Goal: Transaction & Acquisition: Purchase product/service

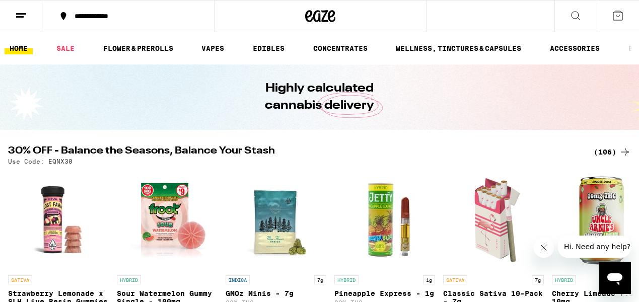
click at [616, 17] on icon at bounding box center [618, 16] width 12 height 12
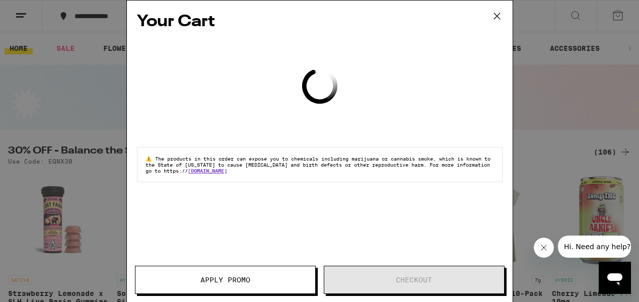
click at [492, 16] on icon at bounding box center [497, 16] width 15 height 15
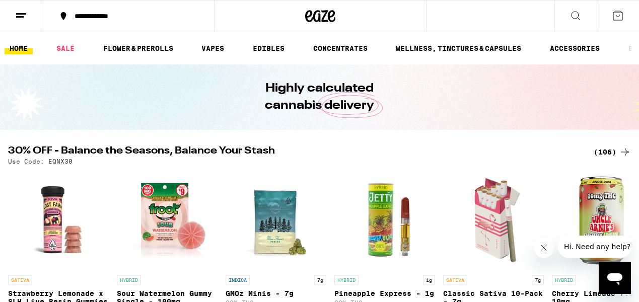
click at [29, 18] on button at bounding box center [21, 17] width 42 height 32
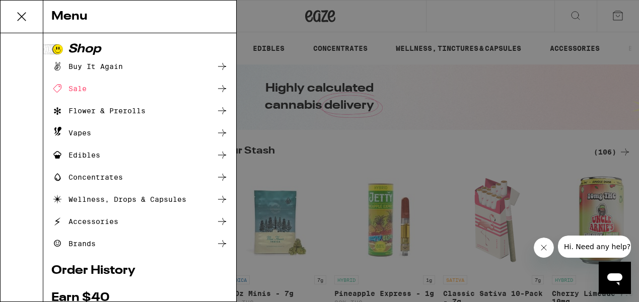
click at [105, 69] on div "Buy It Again" at bounding box center [87, 66] width 72 height 12
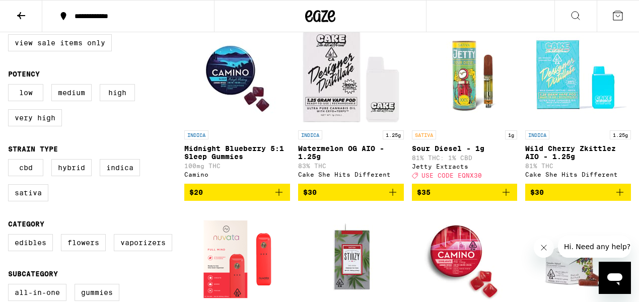
scroll to position [127, 0]
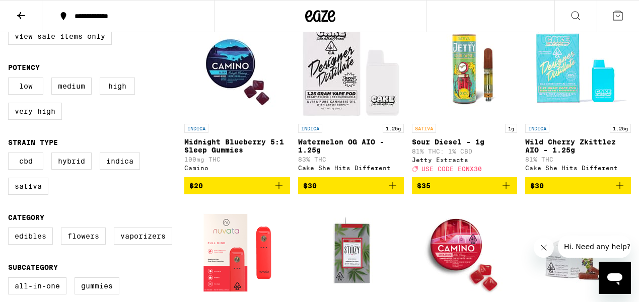
click at [374, 92] on img "Open page for Watermelon OG AIO - 1.25g from Cake She Hits Different" at bounding box center [351, 68] width 101 height 101
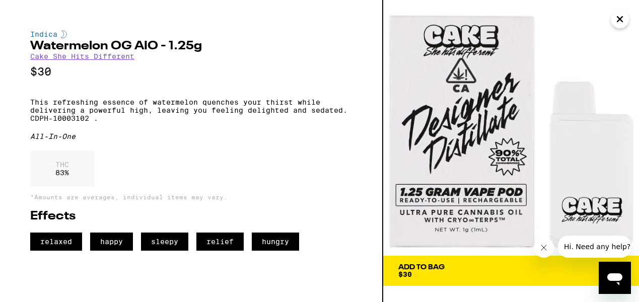
click at [626, 17] on button "Close" at bounding box center [620, 19] width 18 height 18
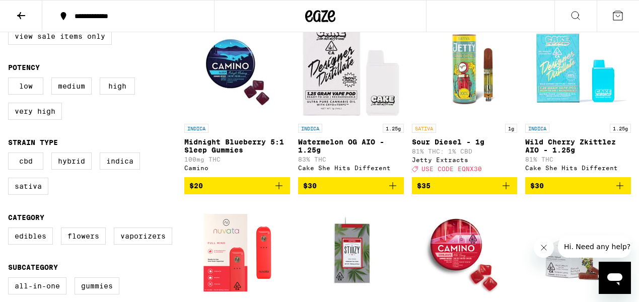
click at [400, 194] on button "$30" at bounding box center [351, 185] width 106 height 17
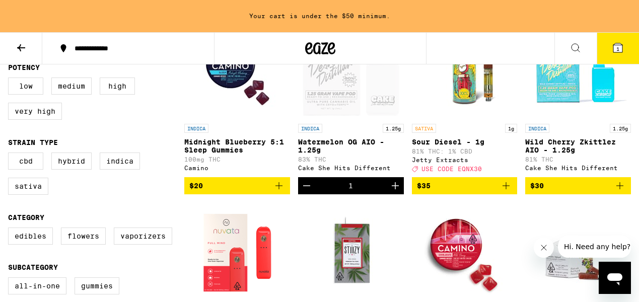
click at [400, 192] on icon "Increment" at bounding box center [395, 186] width 12 height 12
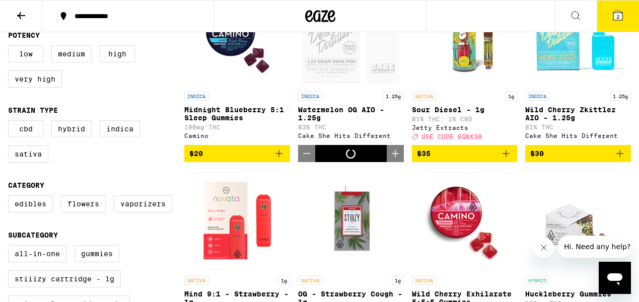
scroll to position [127, 0]
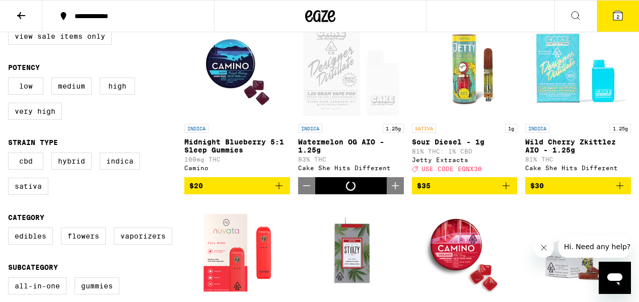
click at [400, 192] on icon "Increment" at bounding box center [395, 186] width 12 height 12
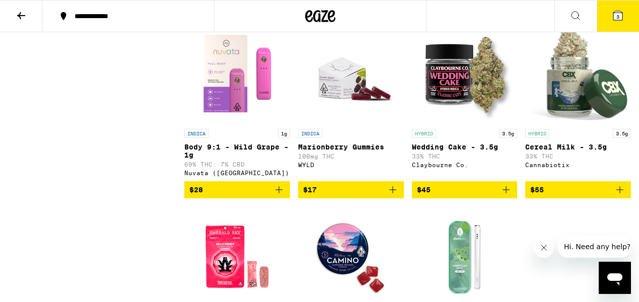
scroll to position [674, 0]
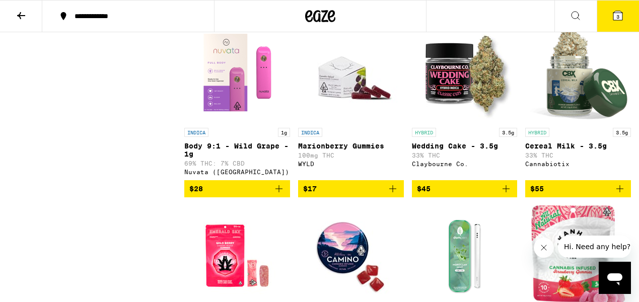
click at [621, 22] on button "3" at bounding box center [618, 16] width 42 height 31
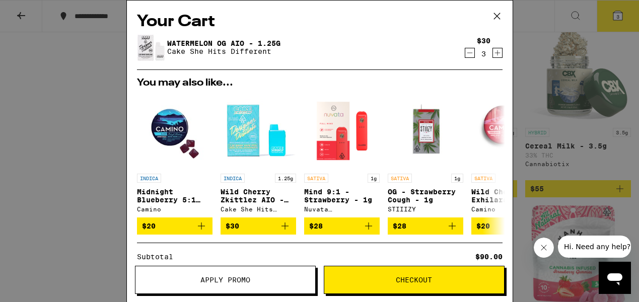
click at [424, 281] on span "Checkout" at bounding box center [414, 279] width 36 height 7
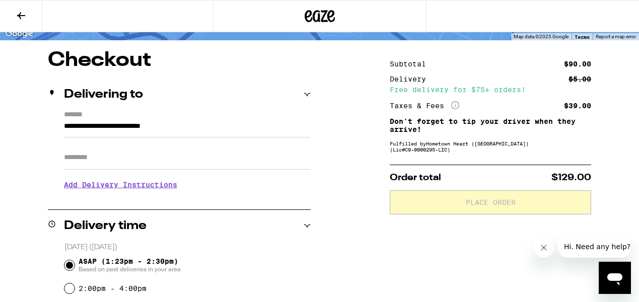
scroll to position [71, 0]
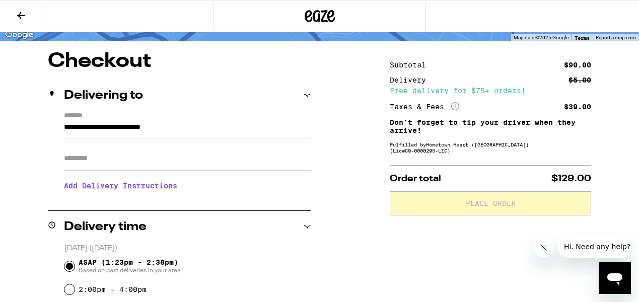
click at [457, 103] on icon "More Info" at bounding box center [455, 106] width 8 height 8
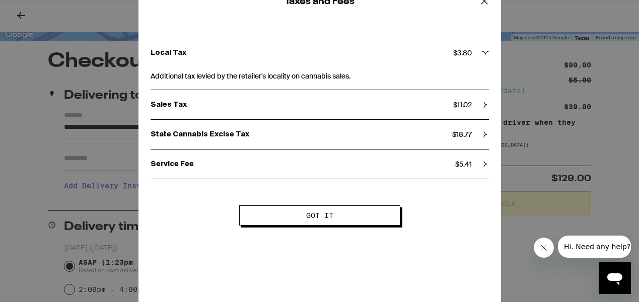
click at [331, 210] on button "Got it" at bounding box center [319, 215] width 161 height 20
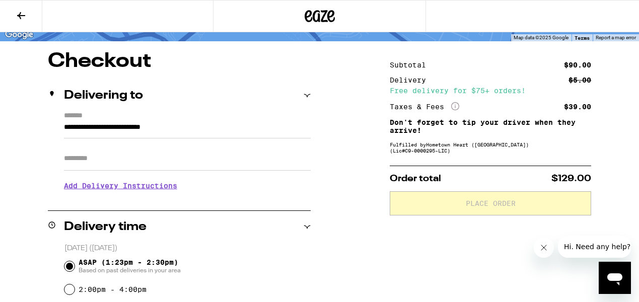
click at [156, 162] on input "Apt/Suite" at bounding box center [187, 159] width 247 height 24
type input "****"
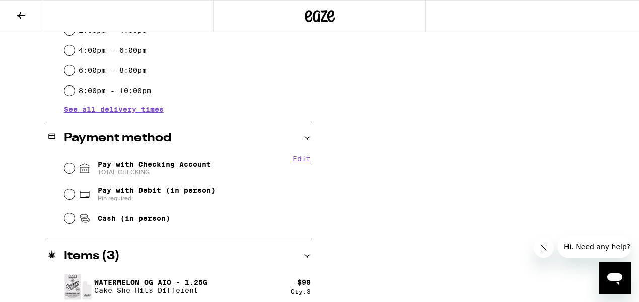
scroll to position [346, 0]
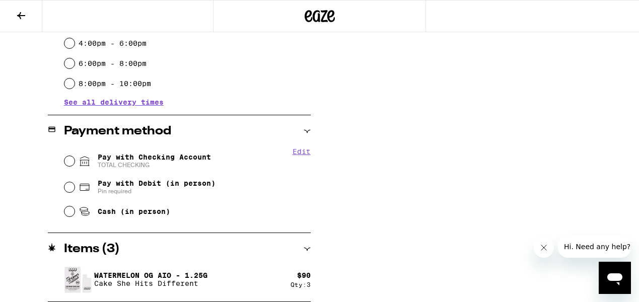
click at [175, 156] on span "Pay with Checking Account TOTAL CHECKING" at bounding box center [154, 161] width 113 height 16
click at [75, 156] on input "Pay with Checking Account TOTAL CHECKING" at bounding box center [69, 161] width 10 height 10
radio input "true"
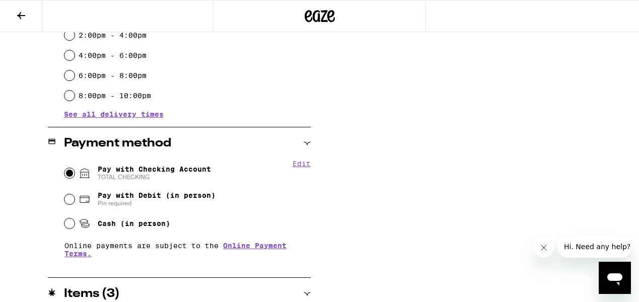
scroll to position [335, 0]
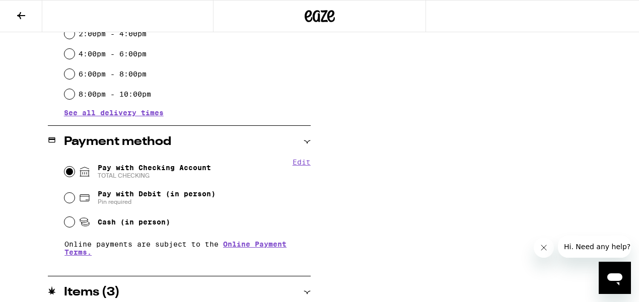
click at [133, 191] on span "Pay with Debit (in person)" at bounding box center [157, 194] width 118 height 8
click at [75, 193] on input "Pay with Debit (in person) Pin required" at bounding box center [69, 198] width 10 height 10
radio input "true"
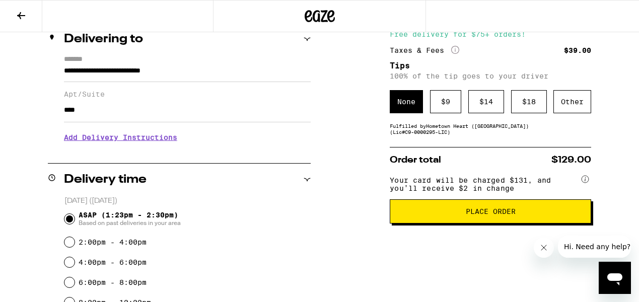
scroll to position [121, 0]
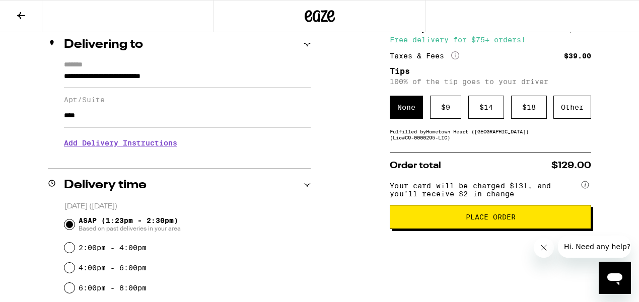
click at [471, 221] on span "Place Order" at bounding box center [491, 217] width 50 height 7
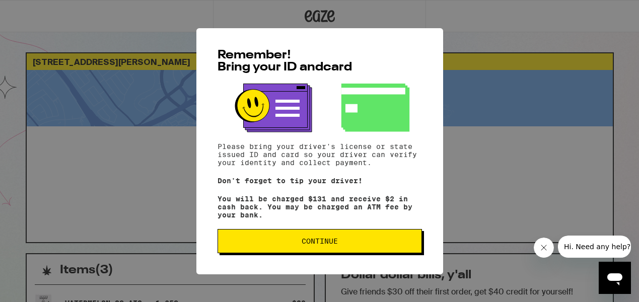
click at [327, 251] on button "Continue" at bounding box center [320, 241] width 204 height 24
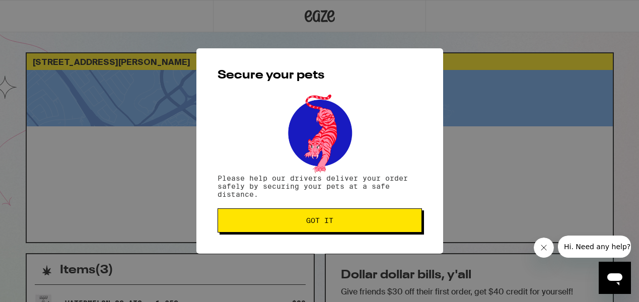
click at [372, 235] on div "Secure your pets Please help our drivers deliver your order safely by securing …" at bounding box center [319, 150] width 247 height 205
click at [371, 231] on button "Got it" at bounding box center [320, 221] width 204 height 24
